Goal: Navigation & Orientation: Find specific page/section

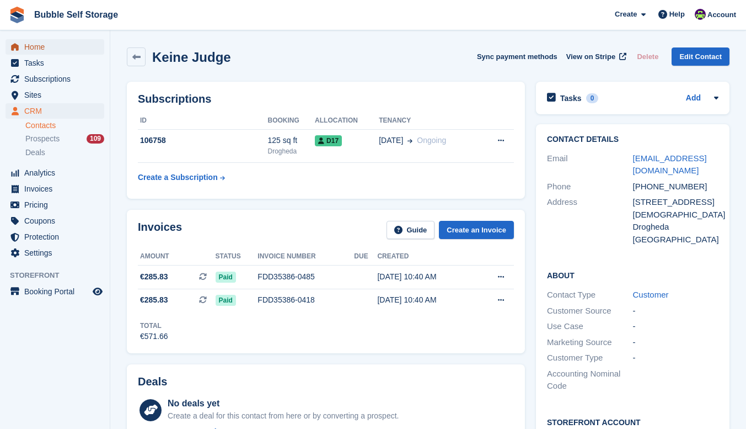
drag, startPoint x: 38, startPoint y: 46, endPoint x: 518, endPoint y: 19, distance: 481.2
click at [38, 46] on span "Home" at bounding box center [57, 46] width 66 height 15
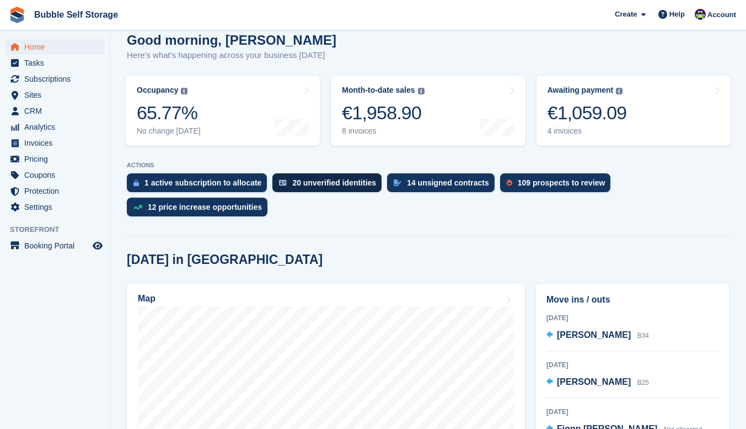
scroll to position [221, 0]
